Goal: Task Accomplishment & Management: Manage account settings

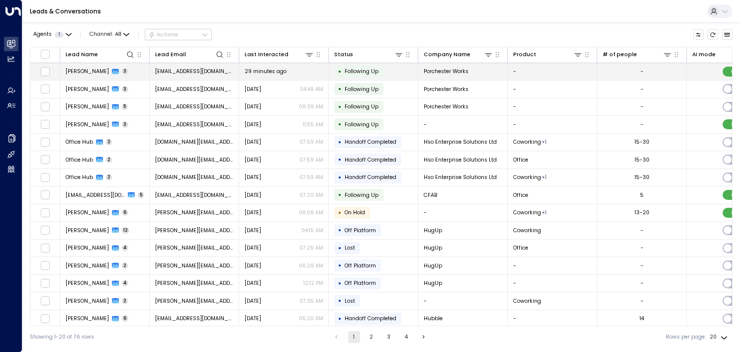
click at [103, 74] on span "[PERSON_NAME]" at bounding box center [87, 71] width 43 height 7
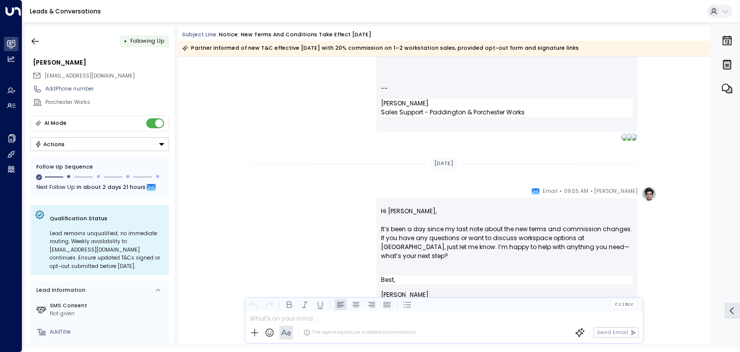
scroll to position [1075, 0]
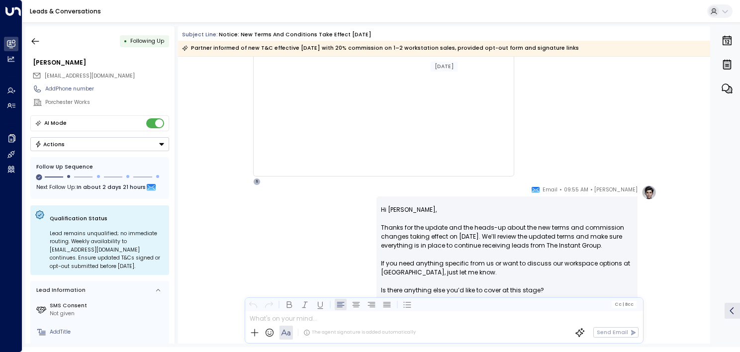
scroll to position [842, 0]
